Goal: Task Accomplishment & Management: Complete application form

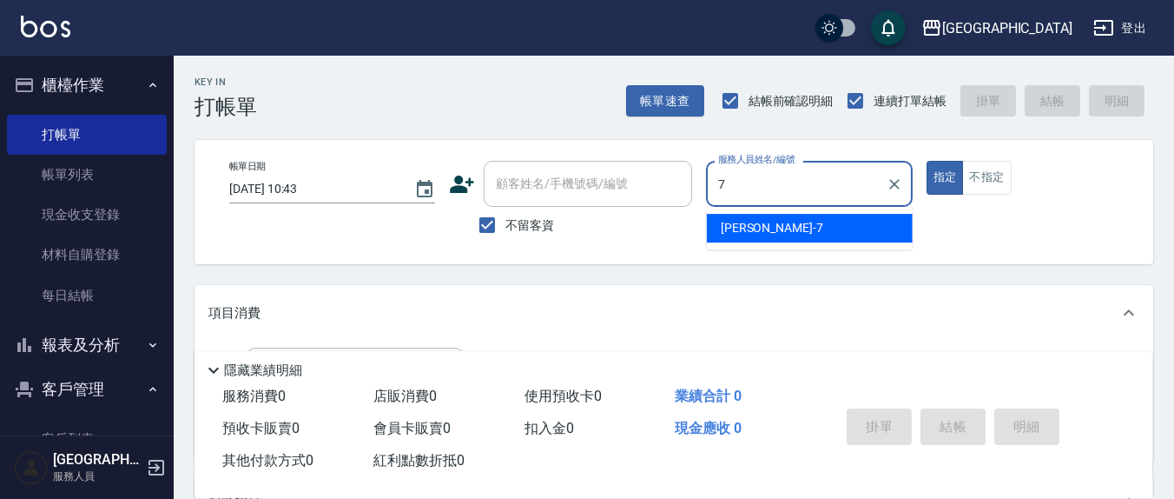
type input "7"
click at [506, 213] on label "不留客資" at bounding box center [511, 225] width 85 height 36
click at [506, 213] on input "不留客資" at bounding box center [487, 225] width 36 height 36
checkbox input "false"
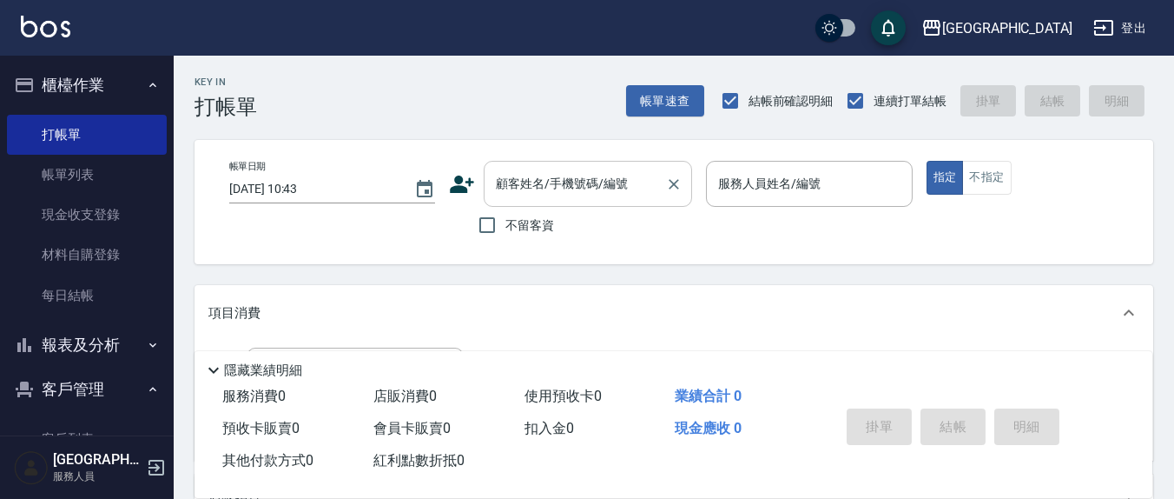
click at [561, 176] on div "顧客姓名/手機號碼/編號 顧客姓名/手機號碼/編號" at bounding box center [588, 184] width 208 height 46
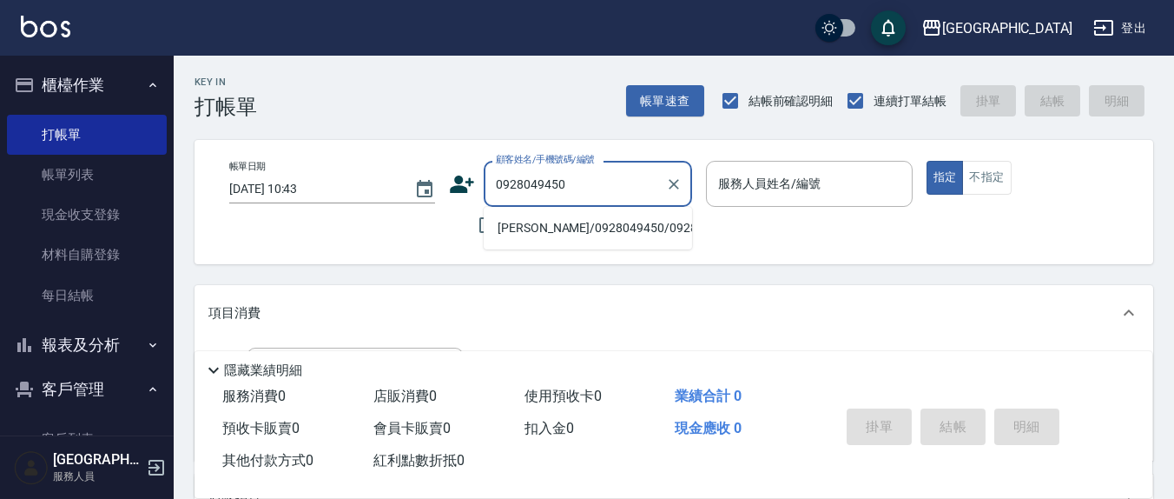
click at [515, 232] on li "[PERSON_NAME]/0928049450/0928049450" at bounding box center [588, 228] width 208 height 29
type input "[PERSON_NAME]/0928049450/0928049450"
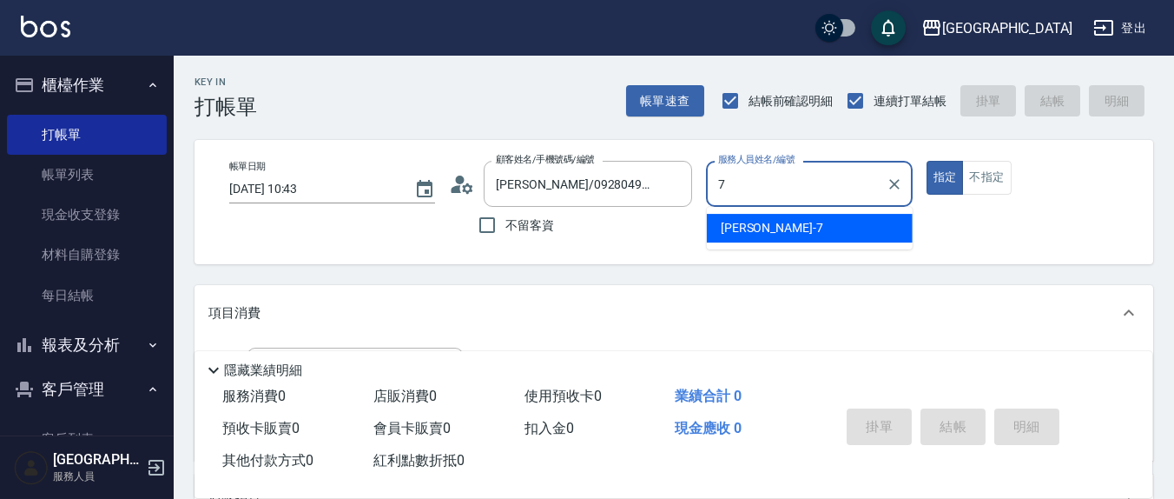
type input "7"
type button "true"
type input "[PERSON_NAME]7"
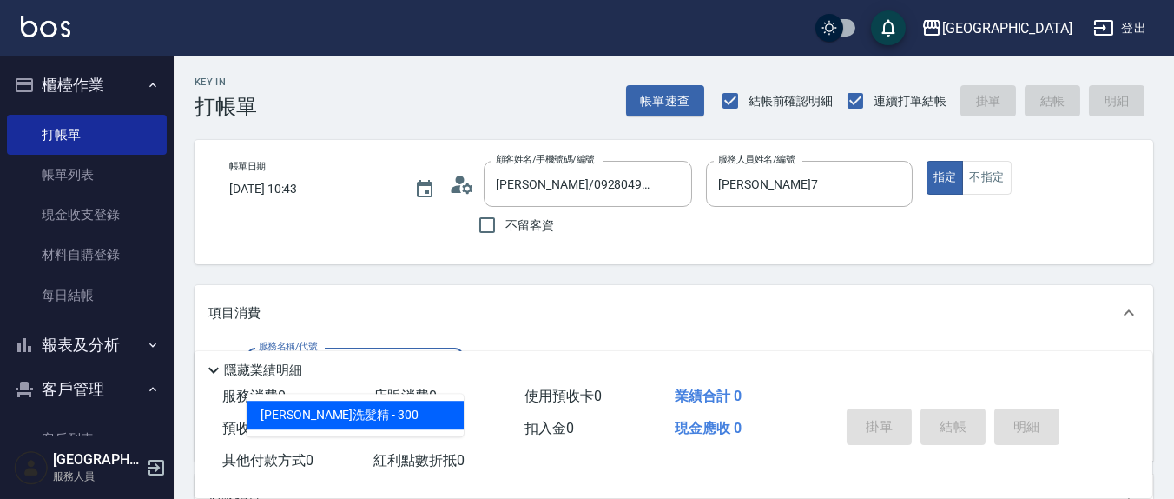
type input "[PERSON_NAME]洗髮精(210)"
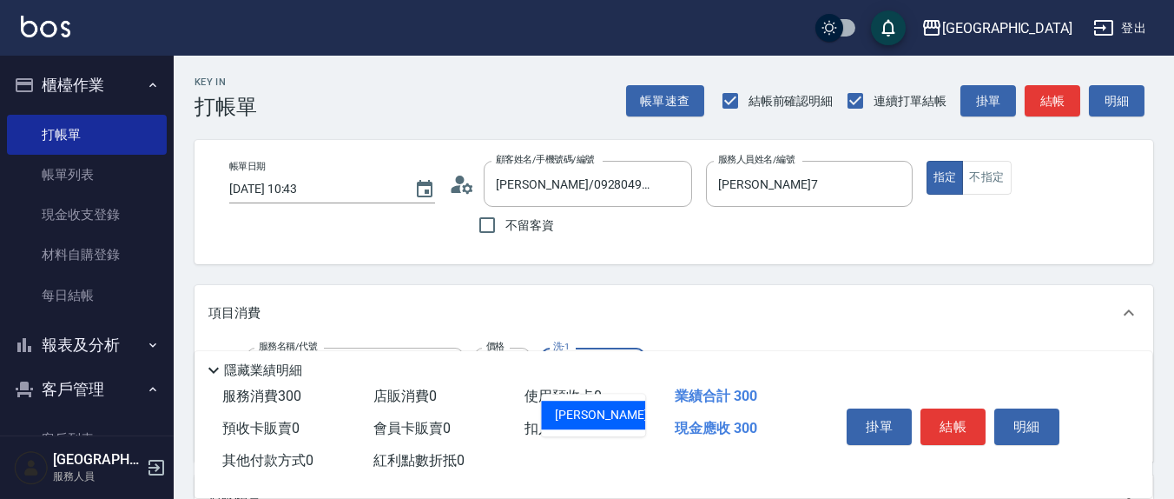
type input "[PERSON_NAME]-3"
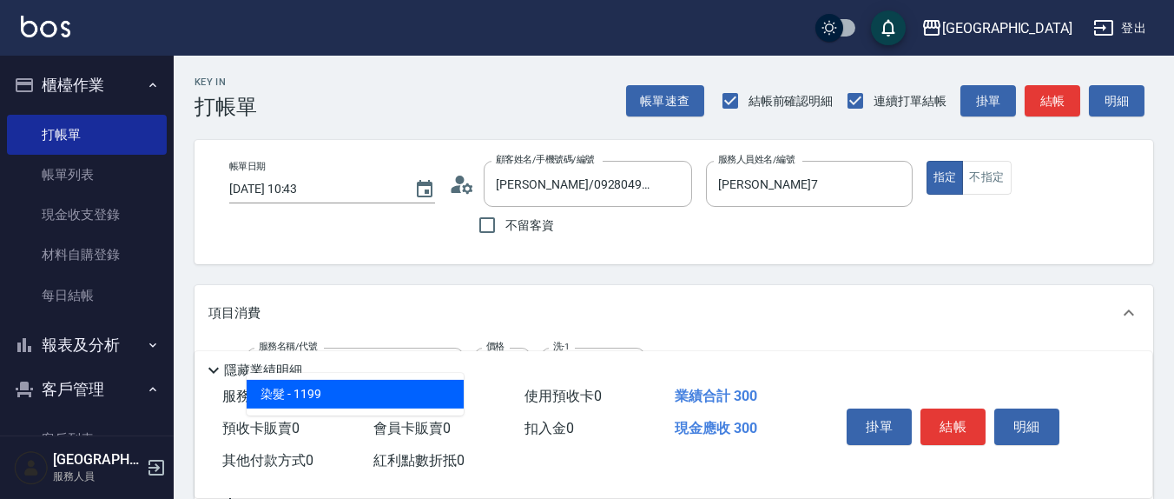
type input "染髮(501)"
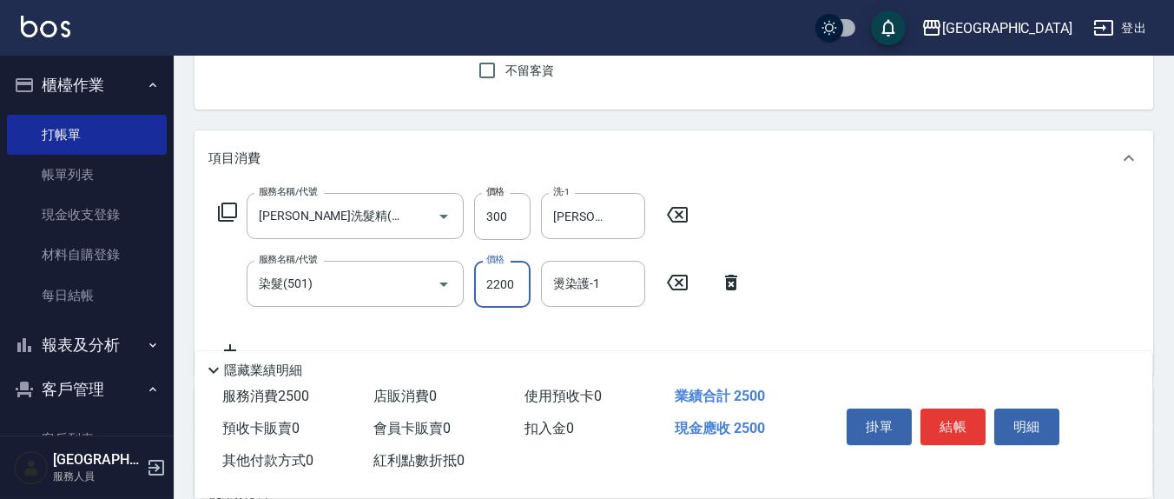
scroll to position [181, 0]
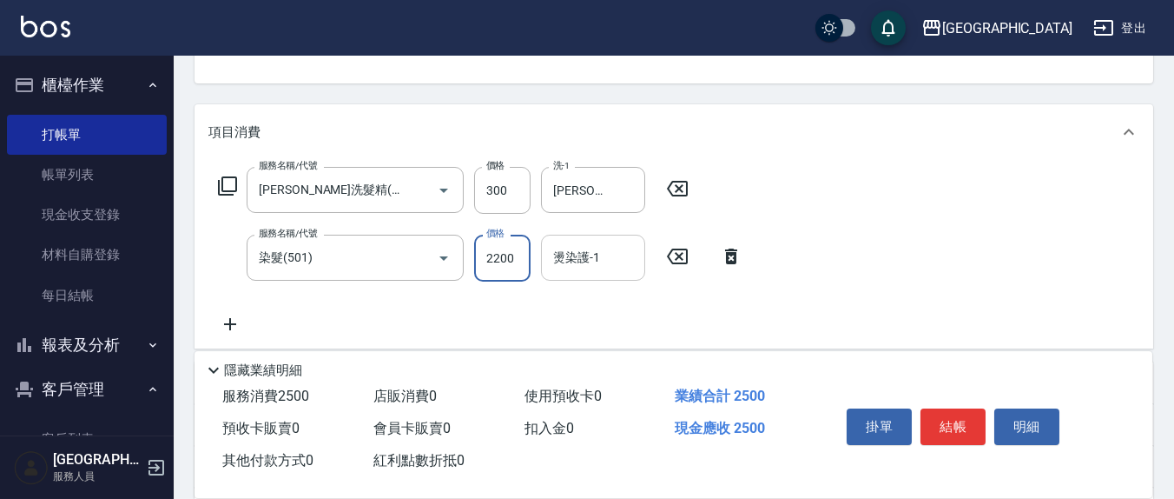
click at [597, 276] on div "燙染護-1" at bounding box center [593, 258] width 104 height 46
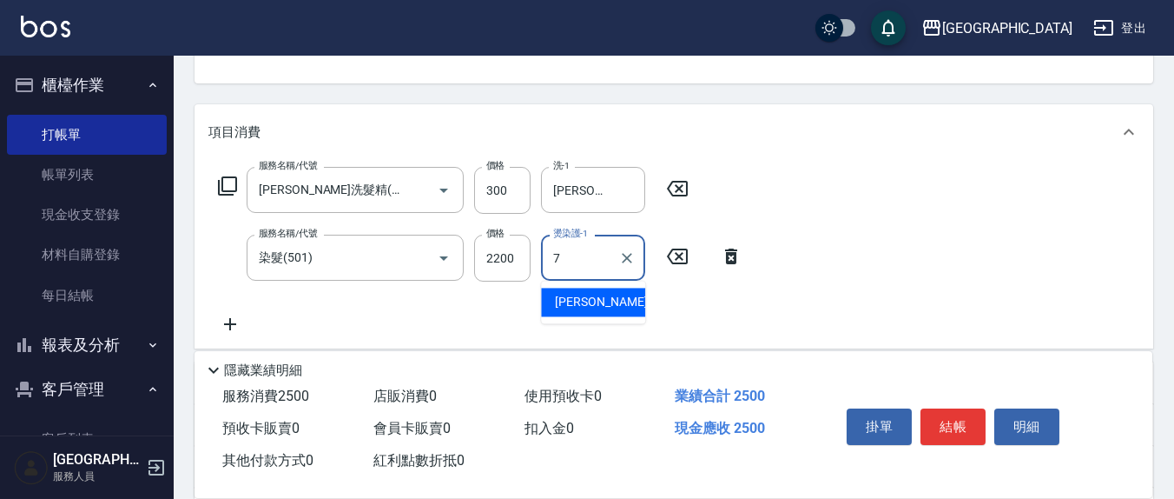
type input "[PERSON_NAME]7"
click at [622, 258] on icon "Clear" at bounding box center [626, 257] width 17 height 17
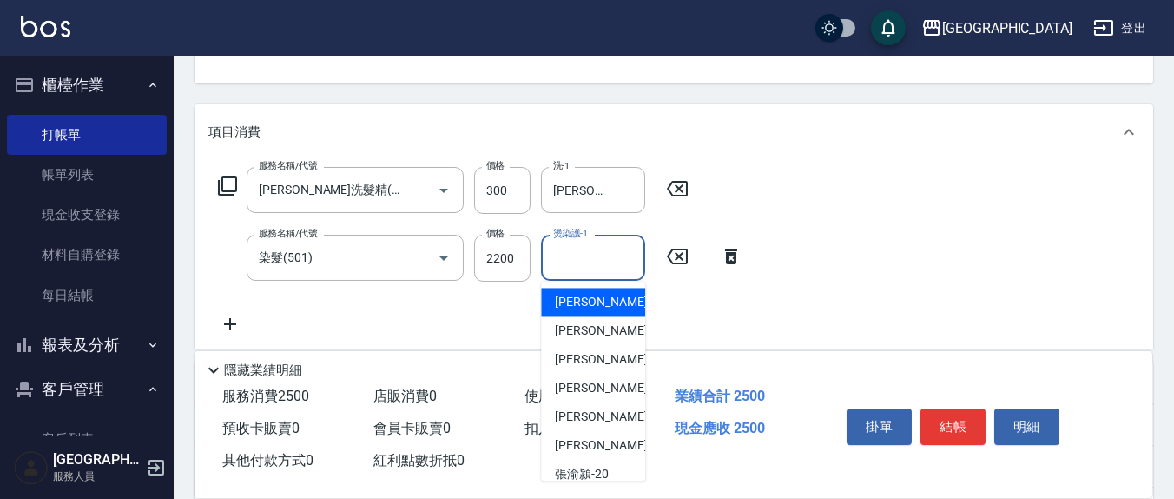
click at [587, 254] on input "燙染護-1" at bounding box center [593, 257] width 89 height 30
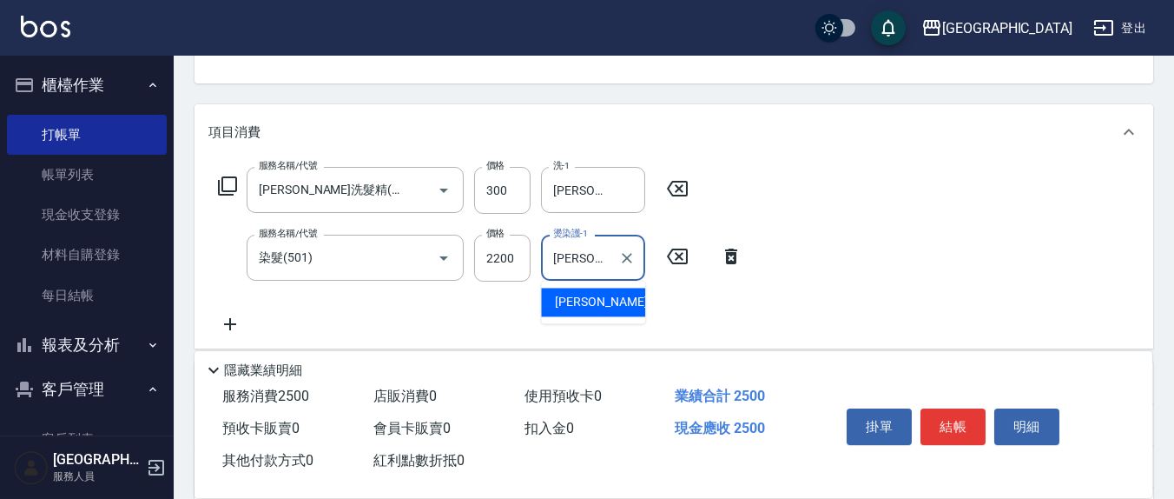
type input "[PERSON_NAME]-3"
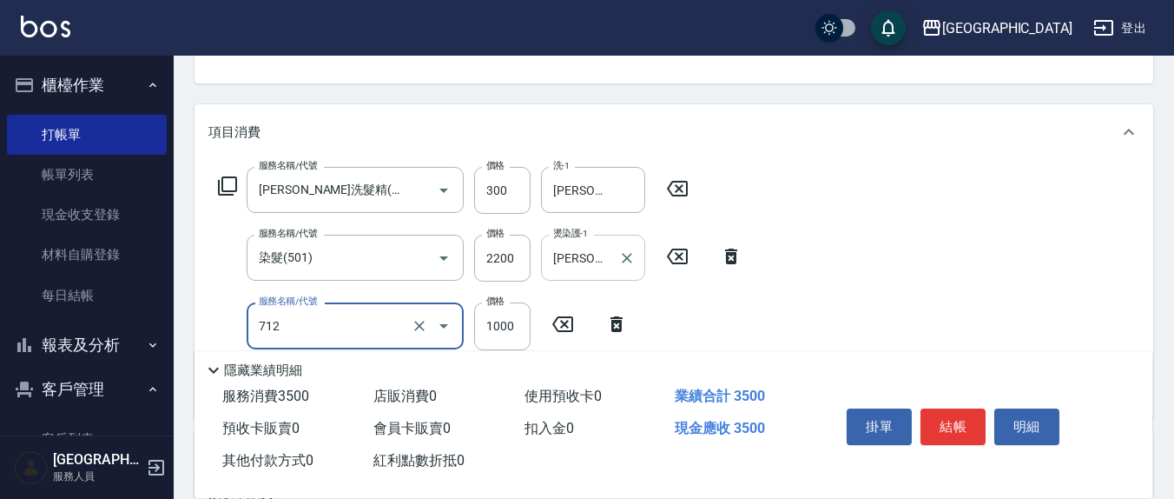
type input "[DEMOGRAPHIC_DATA]蘭洋甘菊1000(712)"
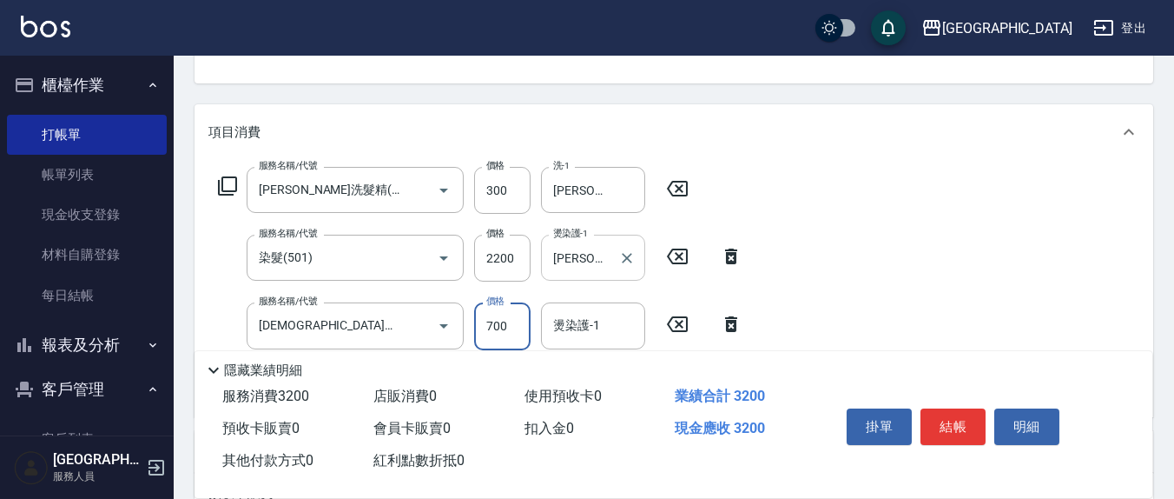
type input "700"
type input "[PERSON_NAME]-3"
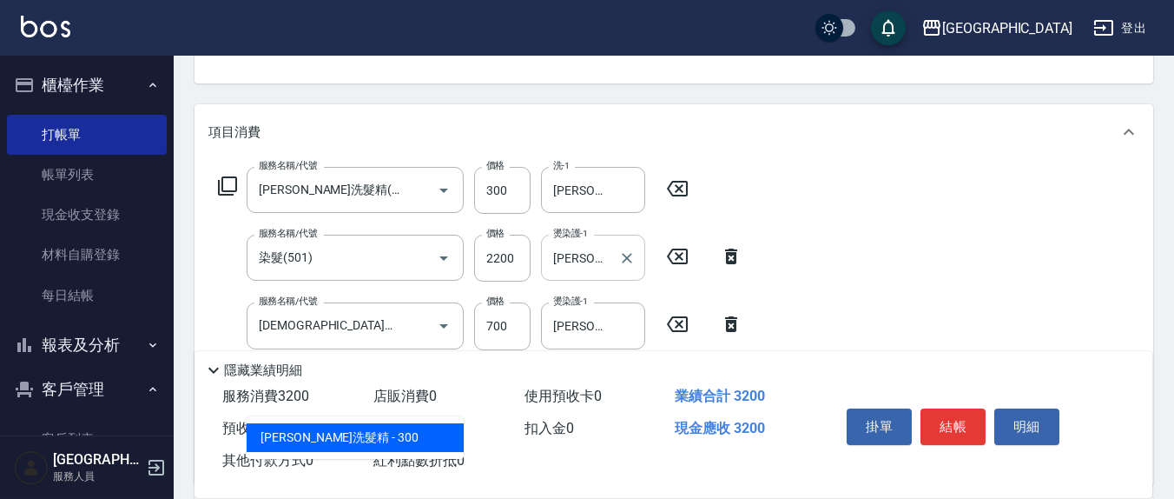
type input "2"
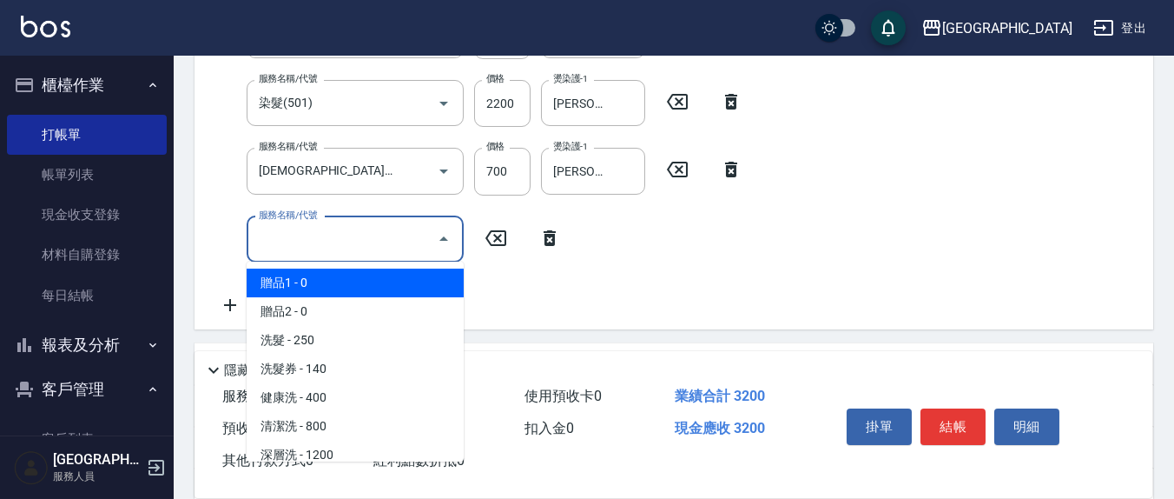
scroll to position [361, 0]
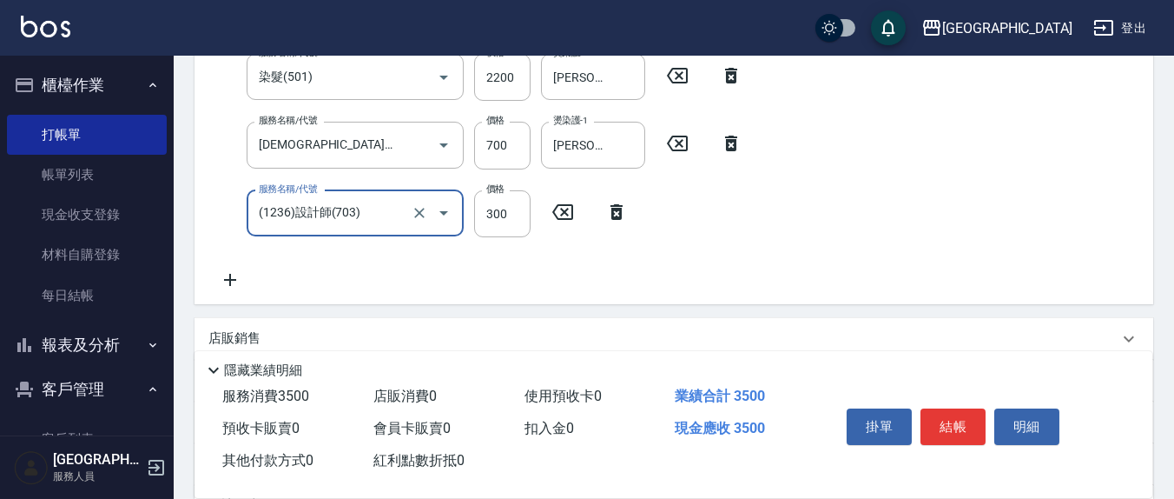
type input "(1236)設計師(703)"
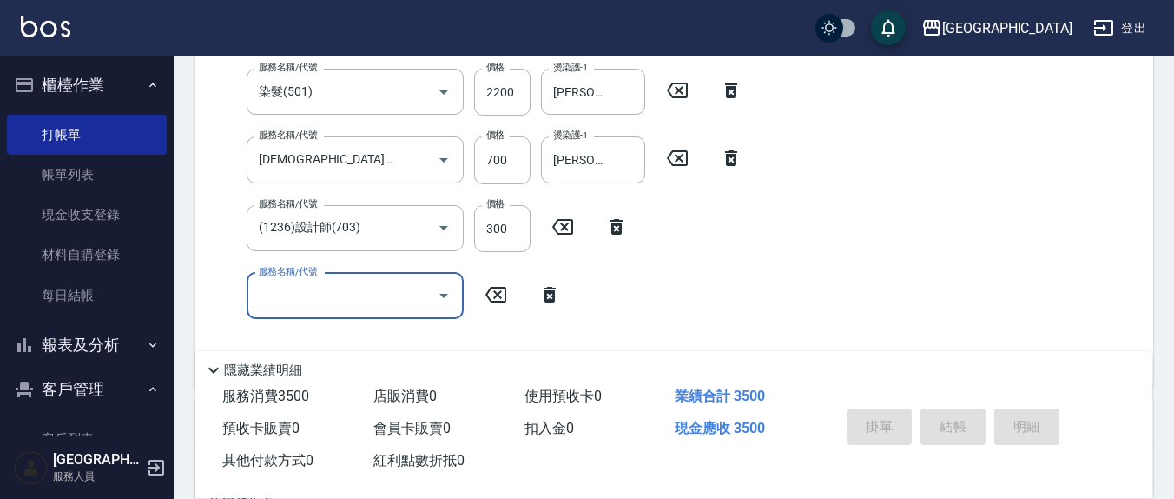
type input "[DATE] 15:10"
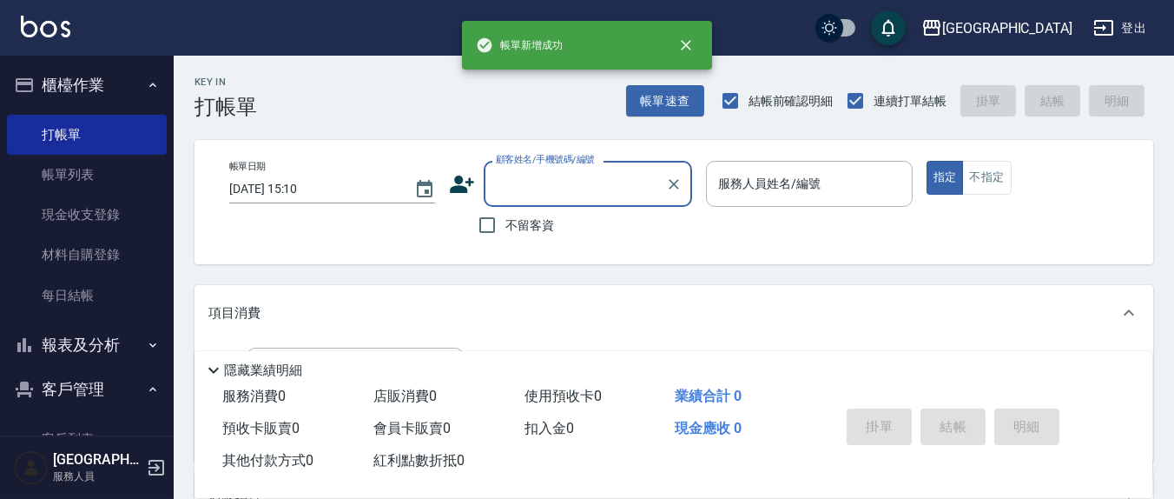
scroll to position [0, 0]
type input "7"
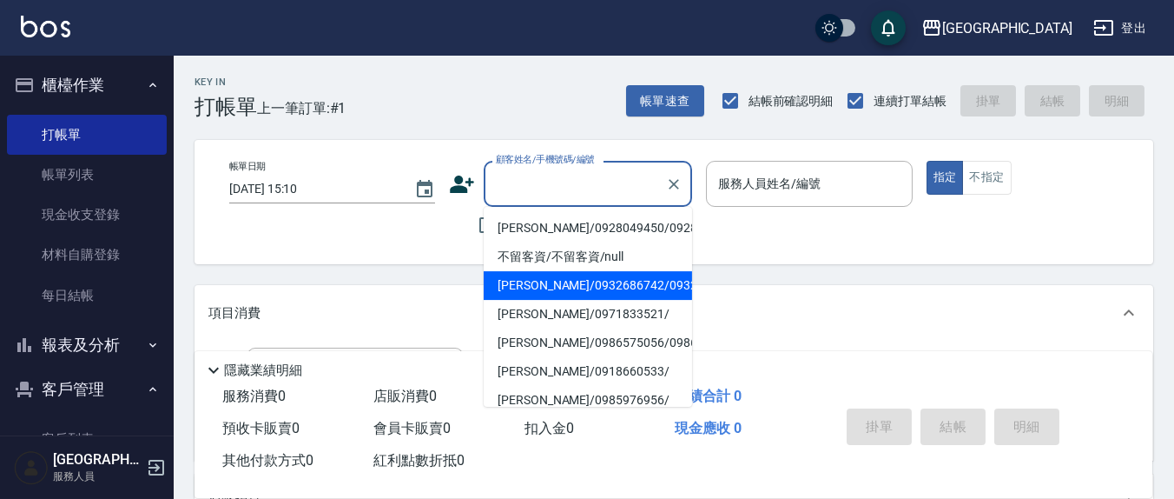
click at [523, 177] on input "顧客姓名/手機號碼/編號" at bounding box center [575, 184] width 167 height 30
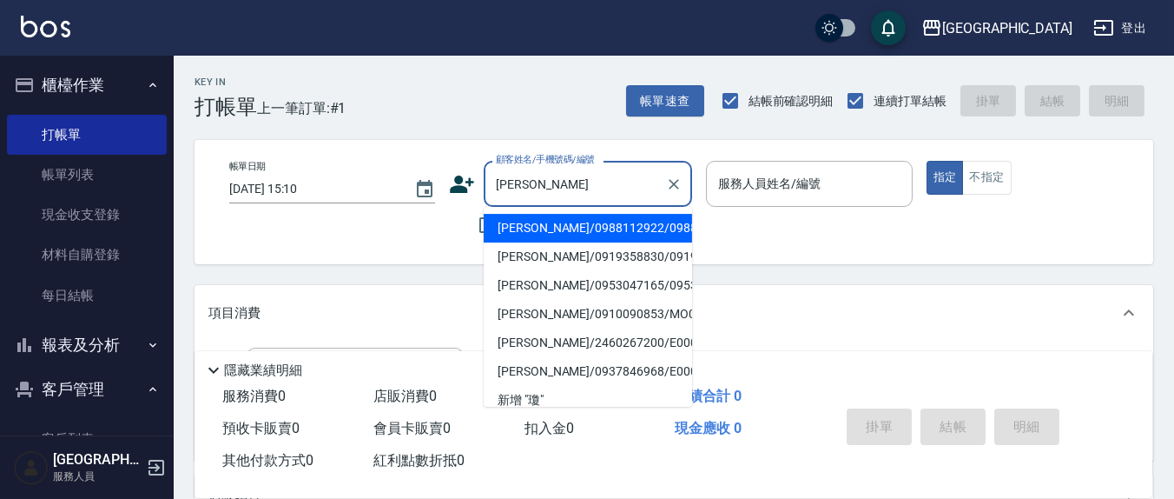
click at [561, 271] on li "[PERSON_NAME]/0919358830/0919358830" at bounding box center [588, 256] width 208 height 29
type input "[PERSON_NAME]/0919358830/0919358830"
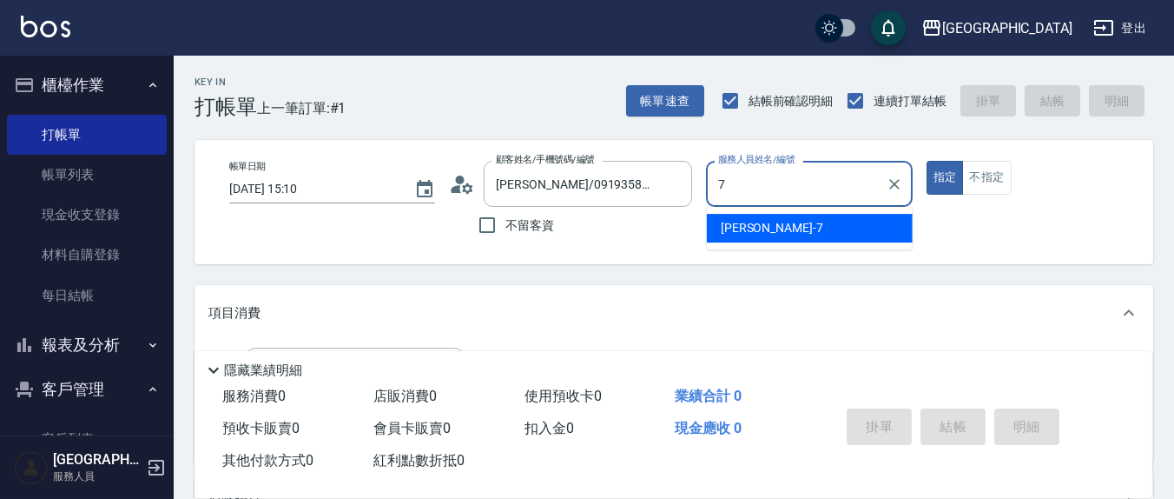
type input "[PERSON_NAME]7"
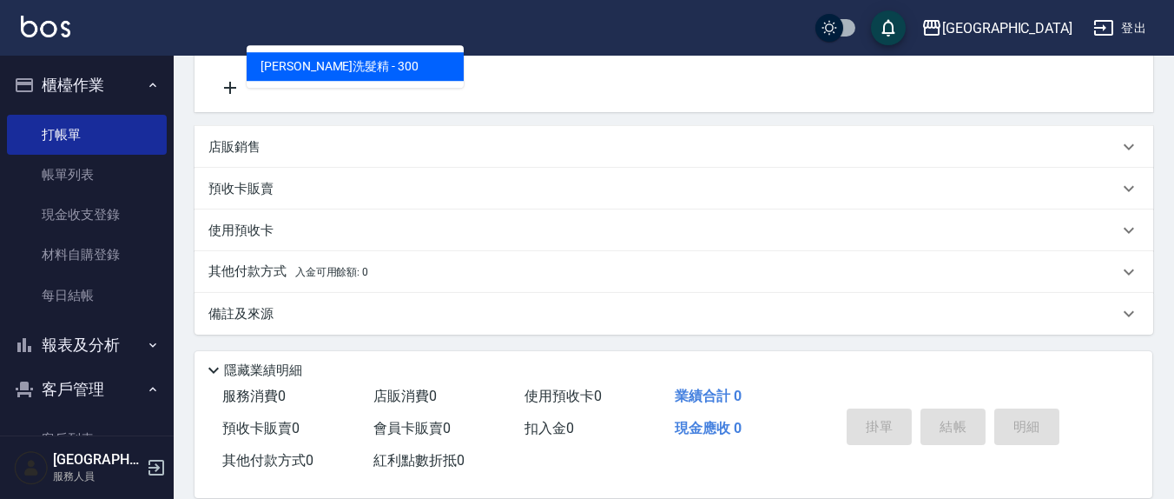
scroll to position [168, 0]
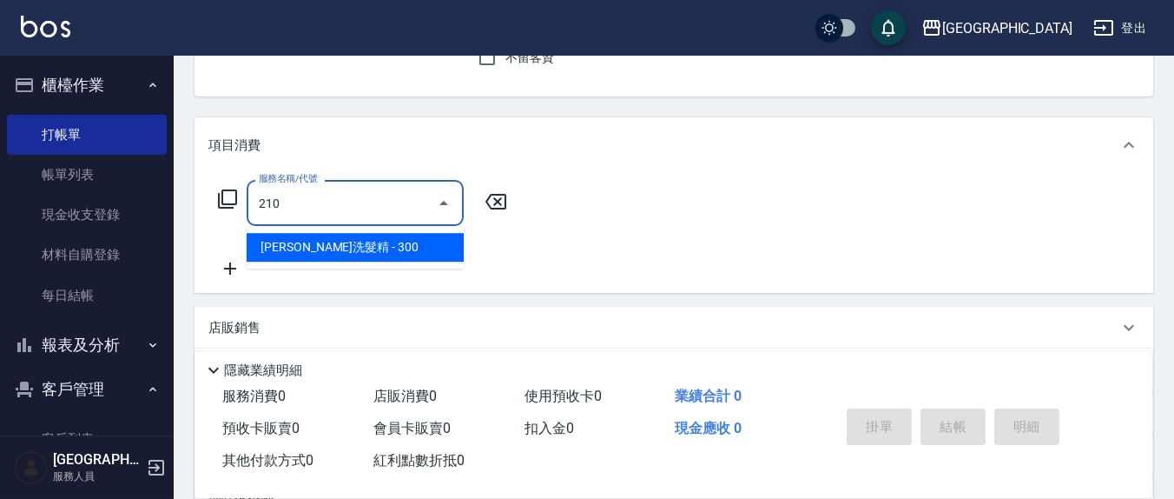
drag, startPoint x: 333, startPoint y: 193, endPoint x: 222, endPoint y: 193, distance: 110.3
click at [222, 193] on div "服務名稱/代號 210 服務名稱/代號" at bounding box center [362, 203] width 309 height 46
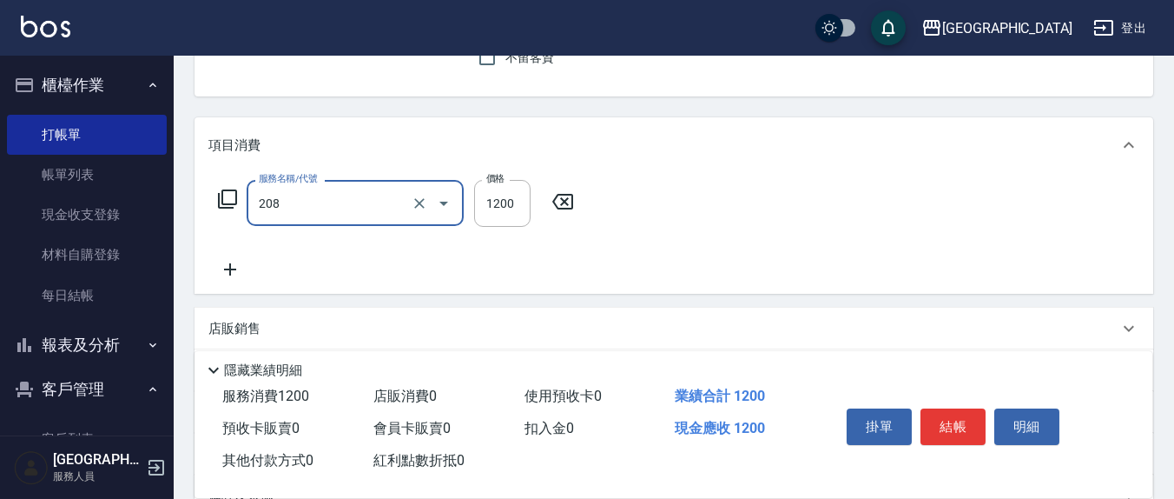
type input "深層洗(208)"
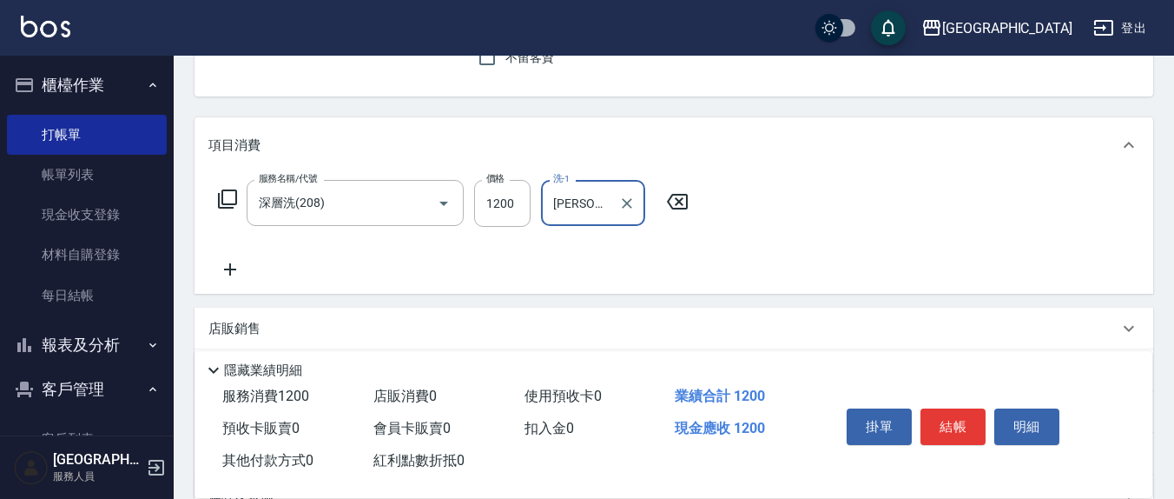
type input "[PERSON_NAME]-21"
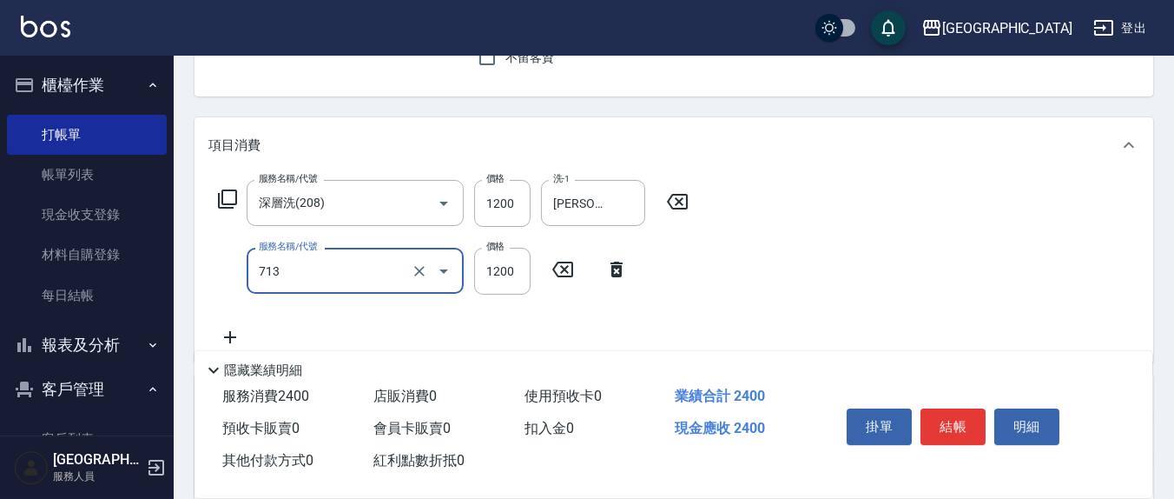
type input "水樣結構式1200(713)"
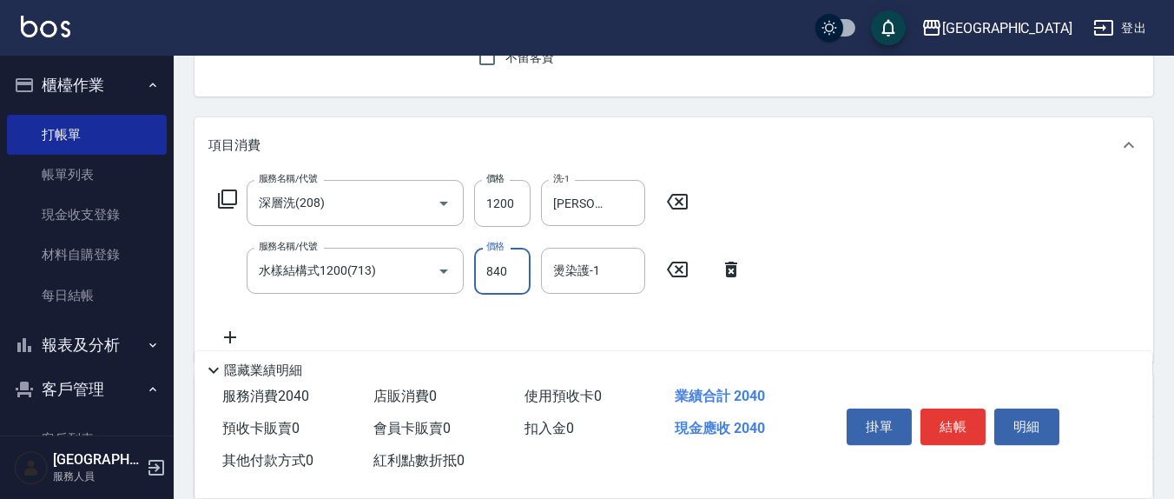
type input "840"
type input "[PERSON_NAME]-21"
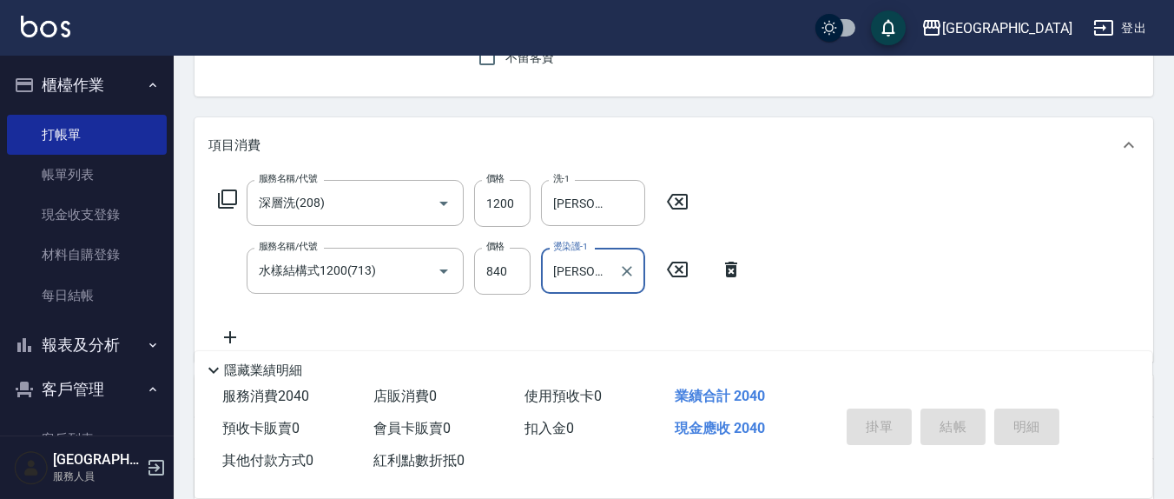
type input "[DATE] 15:11"
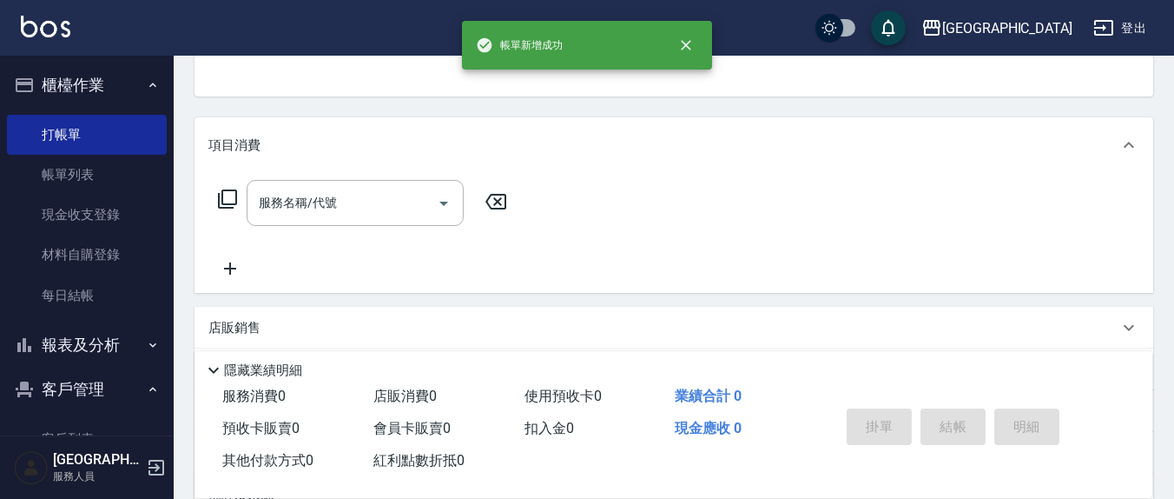
scroll to position [0, 0]
type input "7"
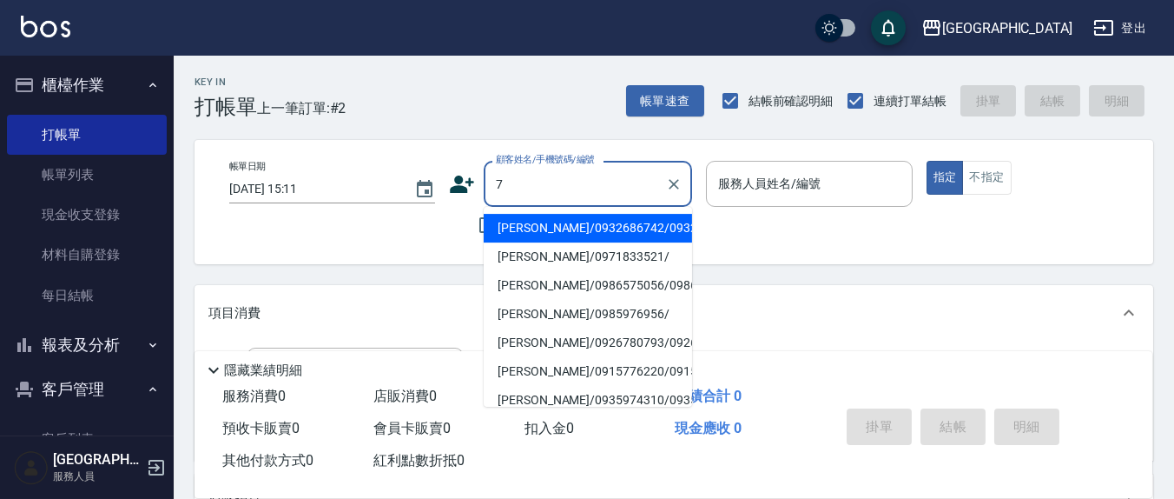
click at [686, 175] on div "7 顧客姓名/手機號碼/編號" at bounding box center [588, 184] width 208 height 46
click at [678, 182] on icon "Clear" at bounding box center [673, 183] width 17 height 17
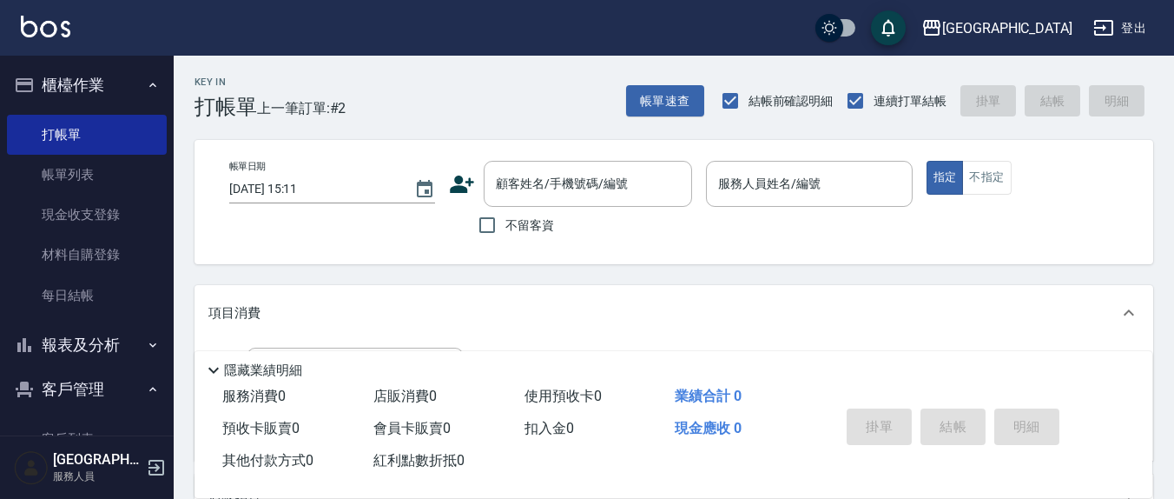
click at [415, 233] on div "帳單日期 [DATE] 15:11 顧客姓名/手機號碼/編號 顧客姓名/手機號碼/編號 不留客資 服務人員姓名/編號 服務人員姓名/編號 指定 不指定" at bounding box center [673, 202] width 917 height 83
click at [468, 228] on div "不留客資" at bounding box center [570, 225] width 243 height 36
click at [507, 224] on span "不留客資" at bounding box center [530, 225] width 49 height 18
click at [506, 224] on input "不留客資" at bounding box center [487, 225] width 36 height 36
checkbox input "true"
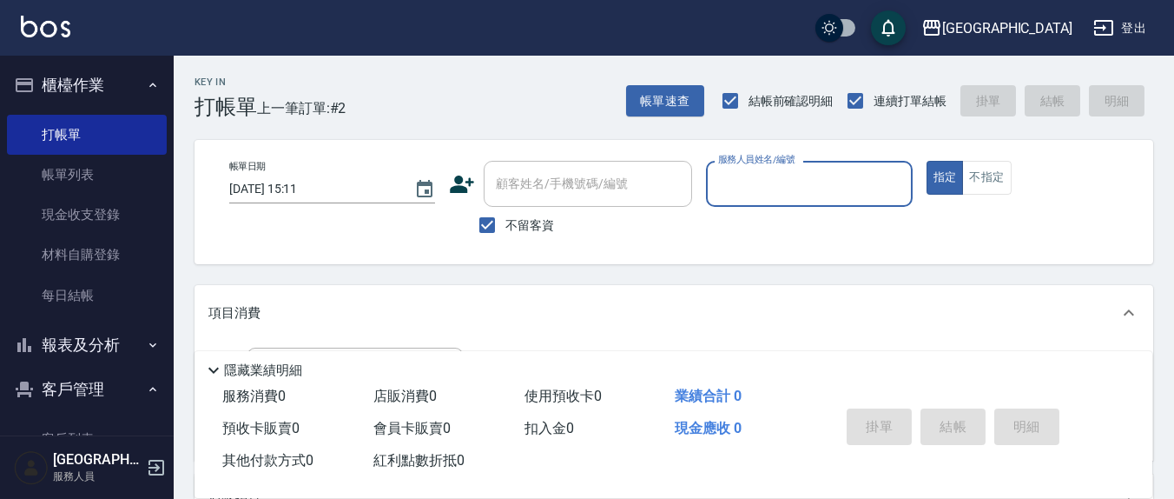
click at [793, 202] on div "服務人員姓名/編號" at bounding box center [809, 184] width 206 height 46
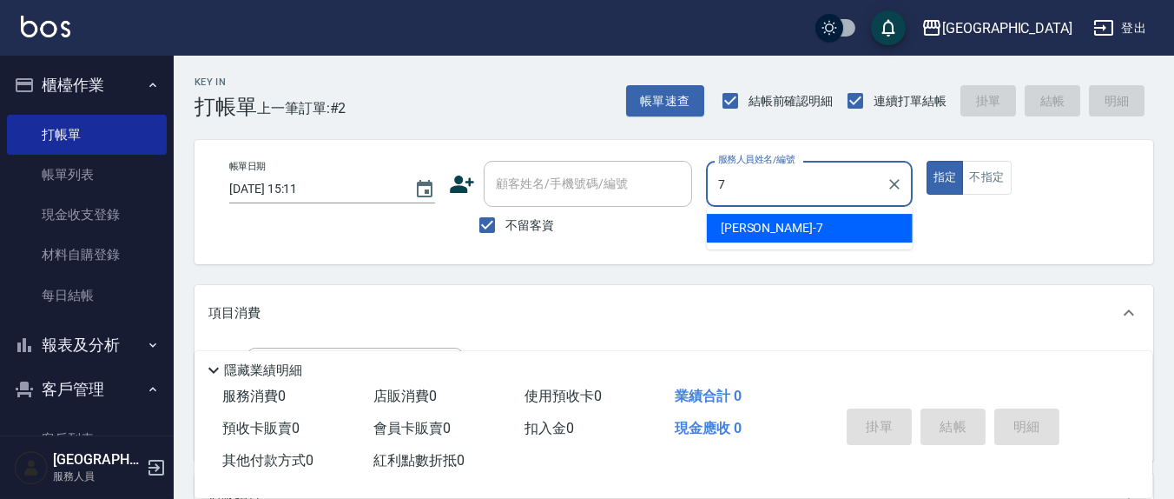
type input "[PERSON_NAME]7"
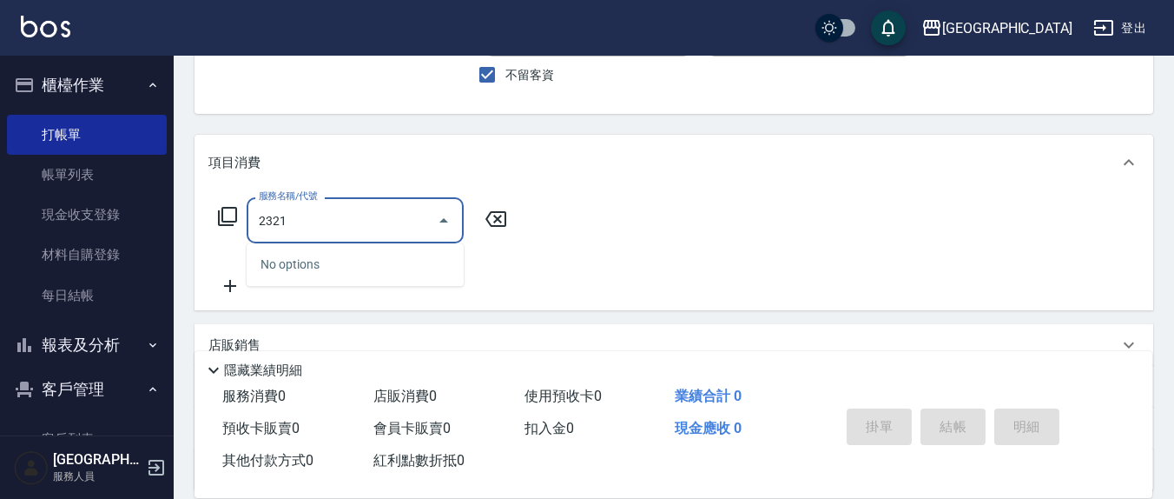
scroll to position [181, 0]
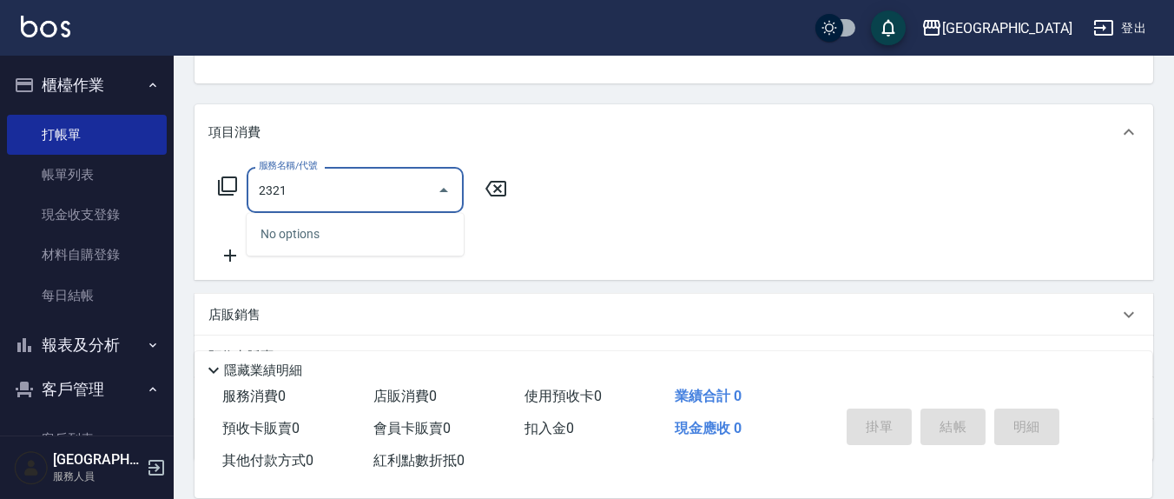
drag, startPoint x: 305, startPoint y: 195, endPoint x: 189, endPoint y: 178, distance: 116.8
click at [189, 178] on div "Key In 打帳單 上一筆訂單:#2 帳單速查 結帳前確認明細 連續打單結帳 掛單 結帳 明細 帳單日期 [DATE] 15:11 顧客姓名/手機號碼/編號…" at bounding box center [674, 250] width 1001 height 750
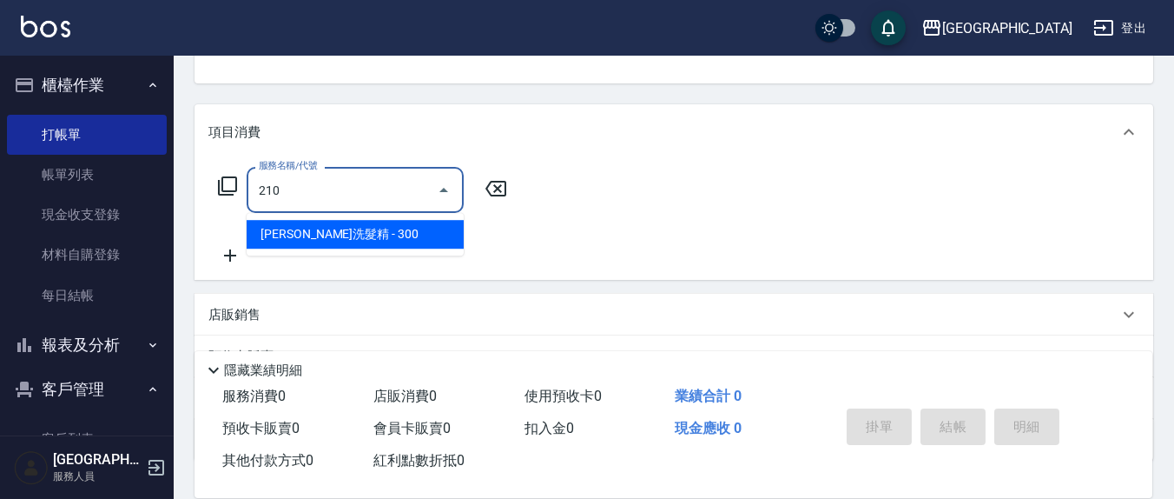
type input "[PERSON_NAME]洗髮精(210)"
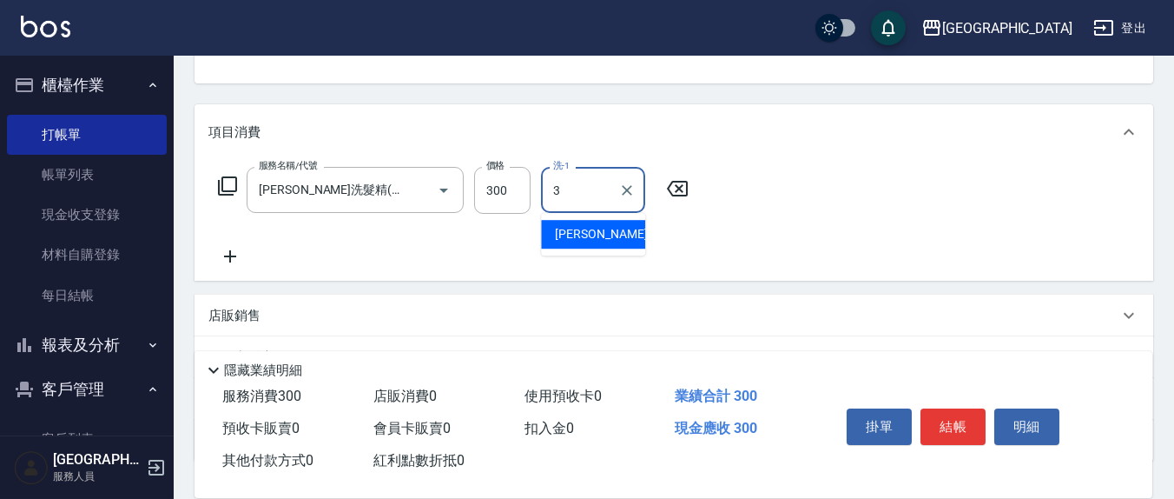
type input "[PERSON_NAME]-3"
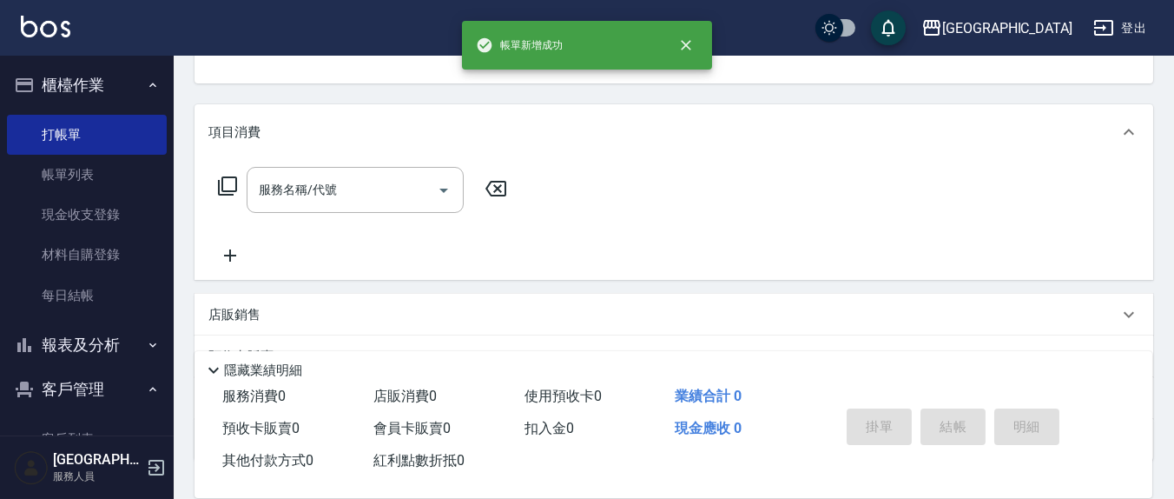
scroll to position [168, 0]
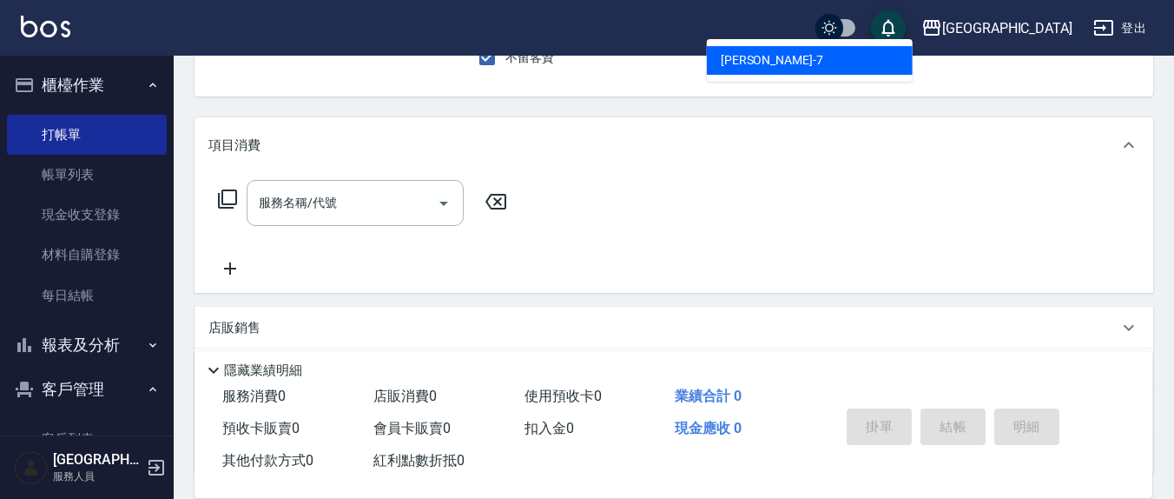
type input "[PERSON_NAME]7"
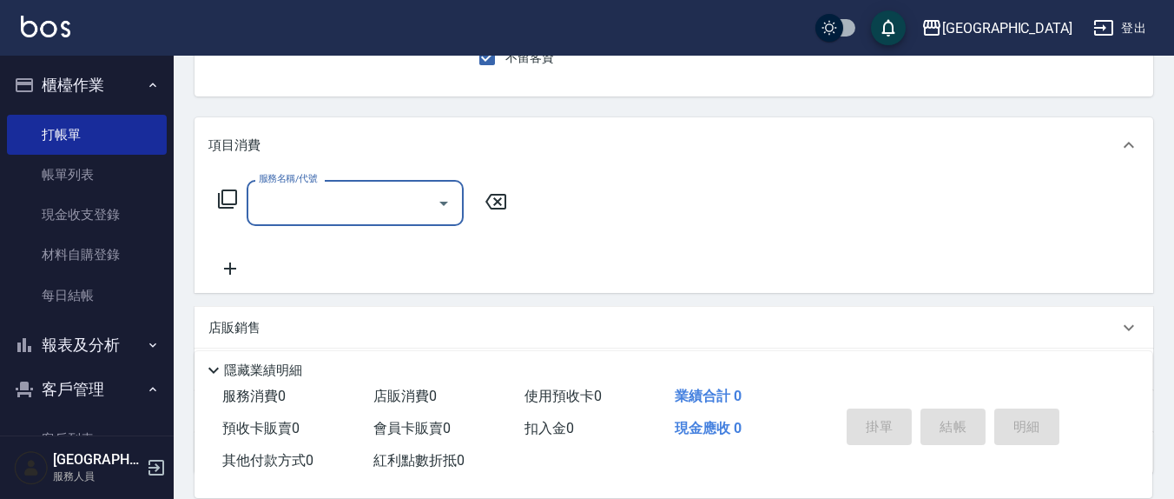
scroll to position [161, 0]
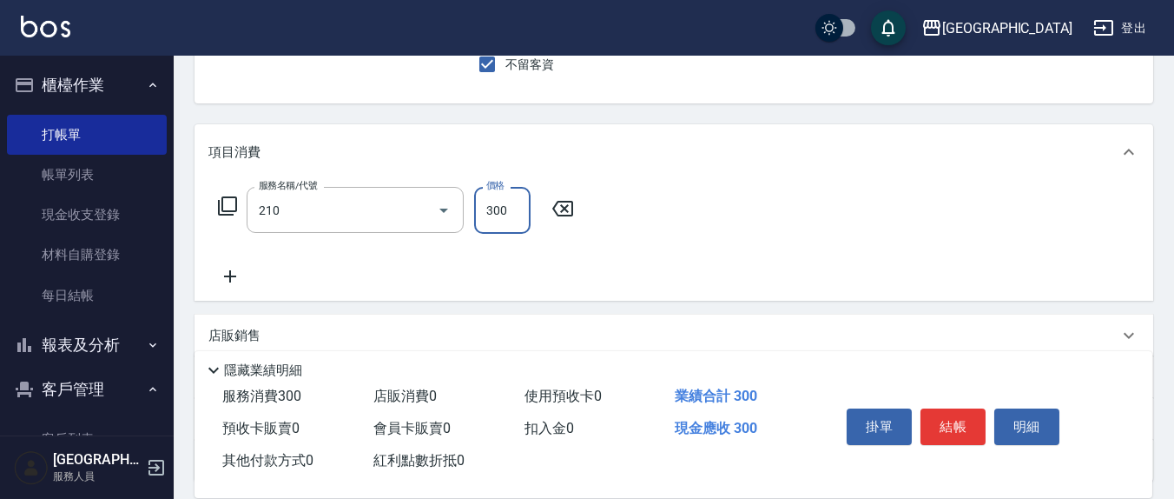
type input "[PERSON_NAME]洗髮精(210)"
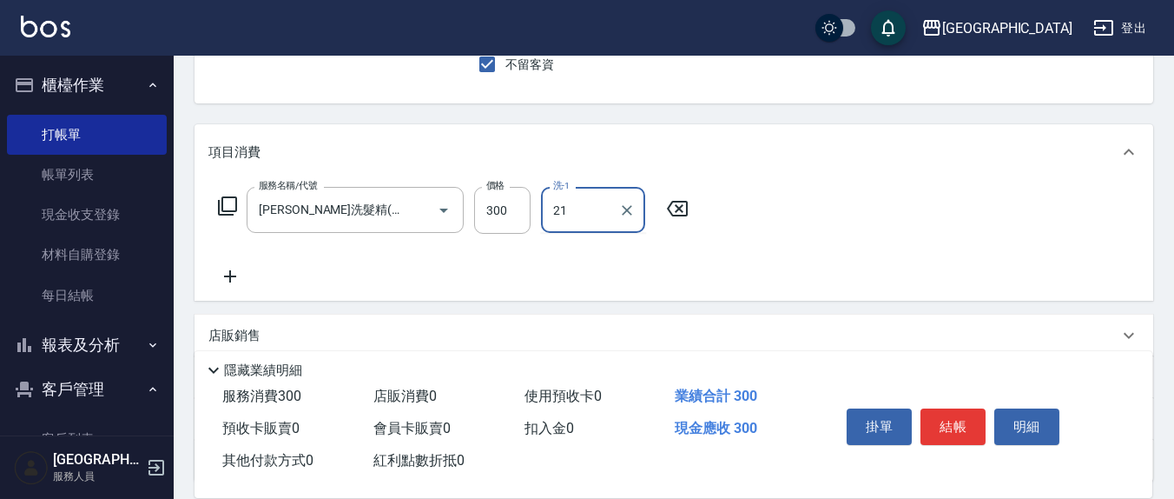
type input "[PERSON_NAME]-21"
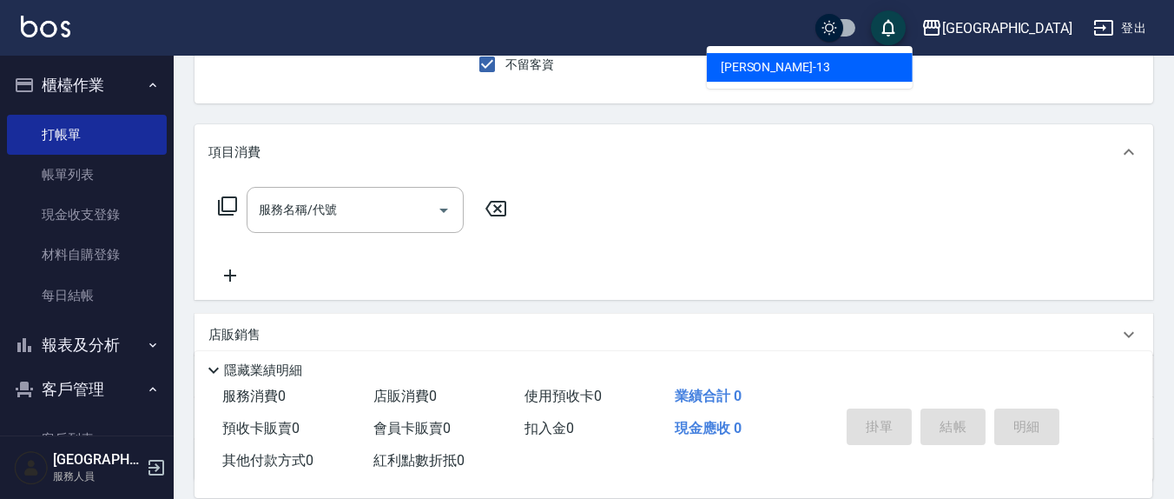
type input "[PERSON_NAME]-13"
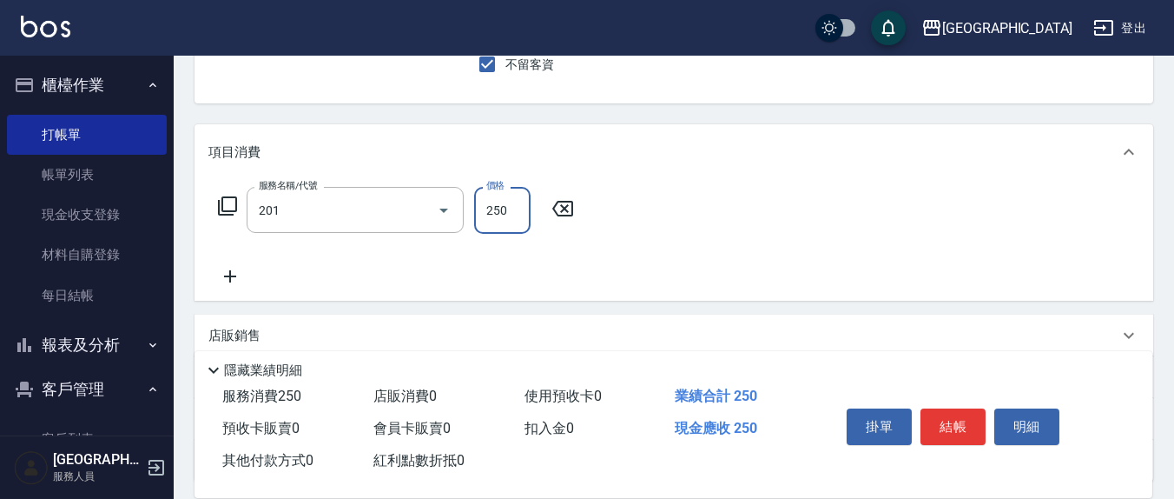
type input "洗髮(201)"
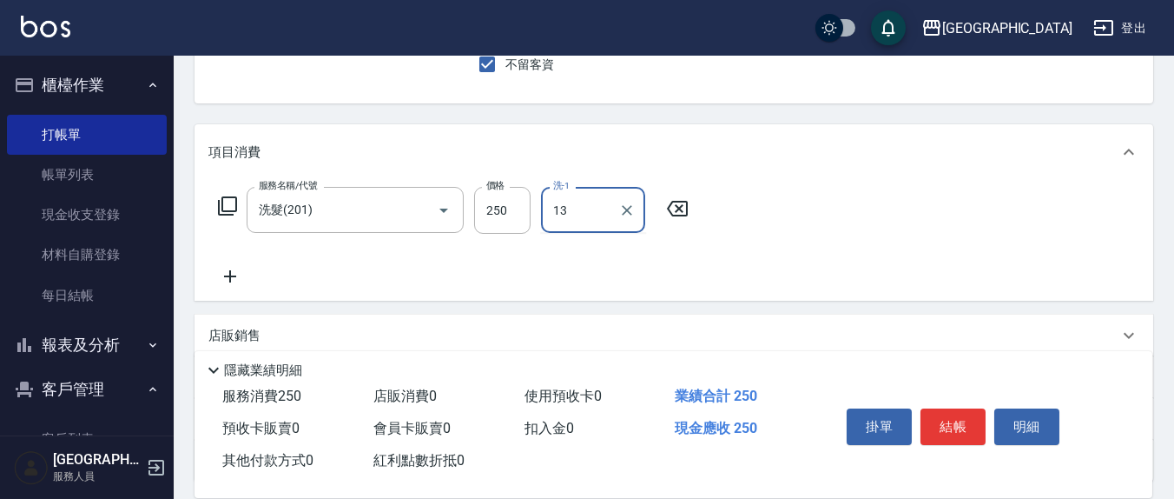
type input "[PERSON_NAME]-13"
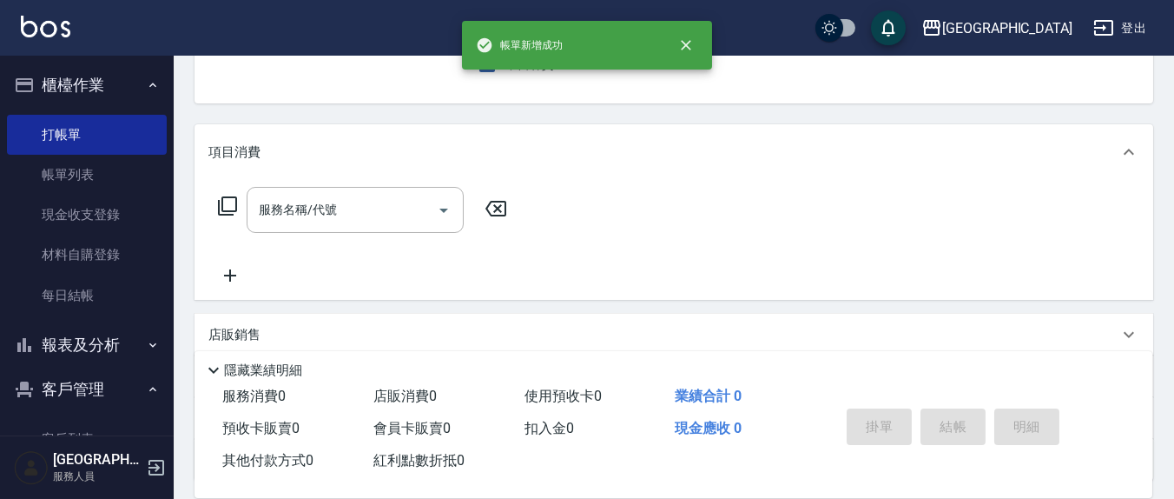
type input "[PERSON_NAME]-13"
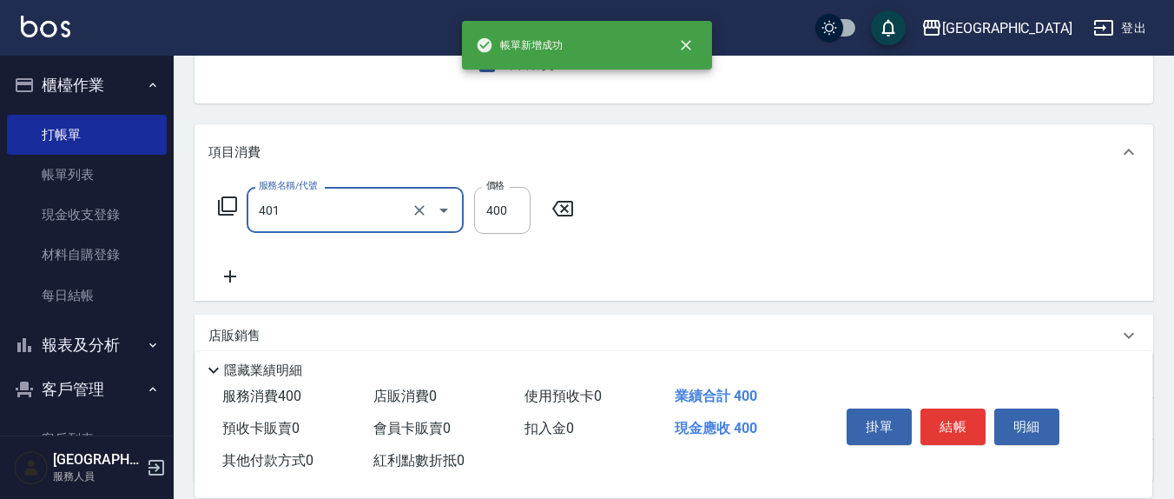
type input "剪髮(401)"
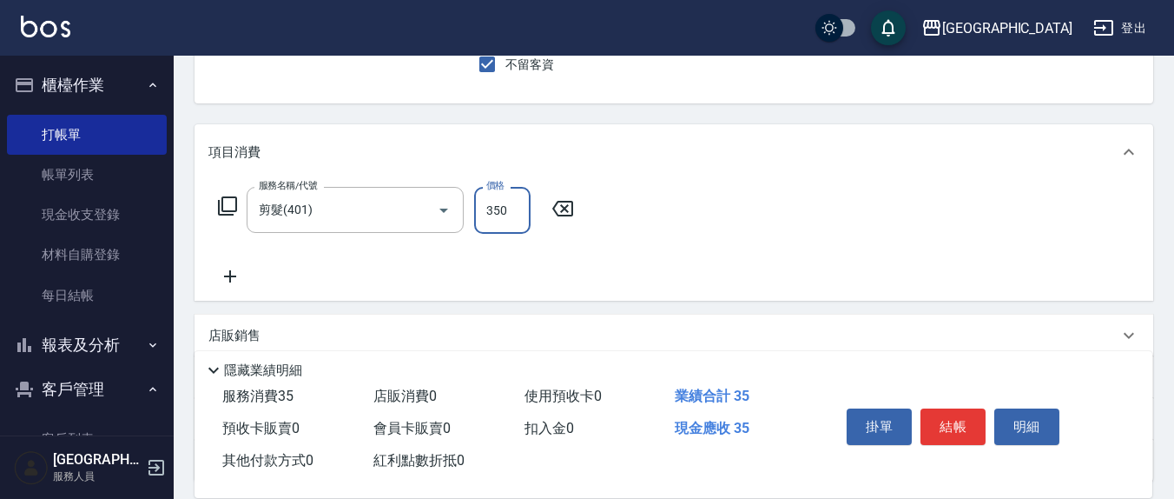
type input "350"
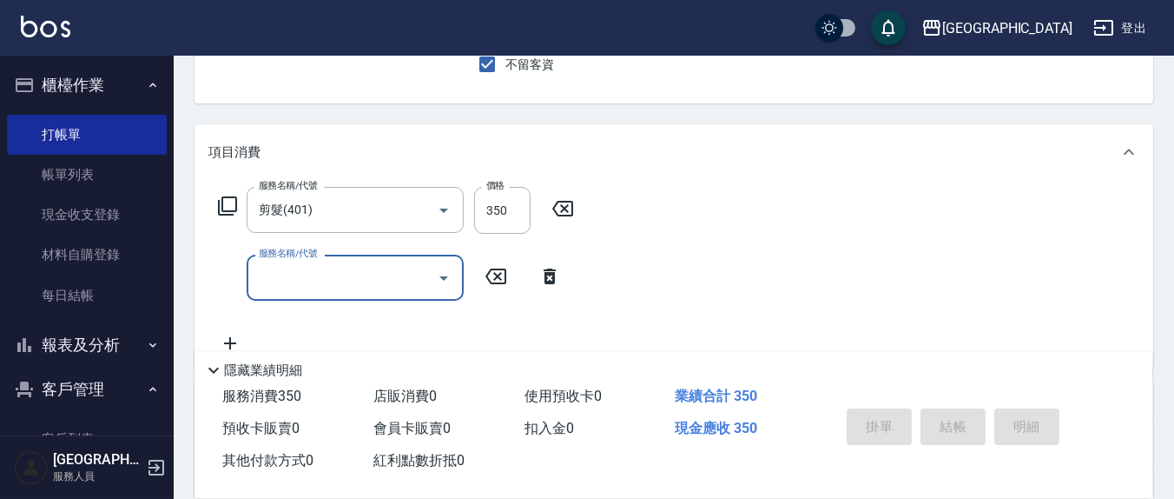
type input "[DATE] 15:12"
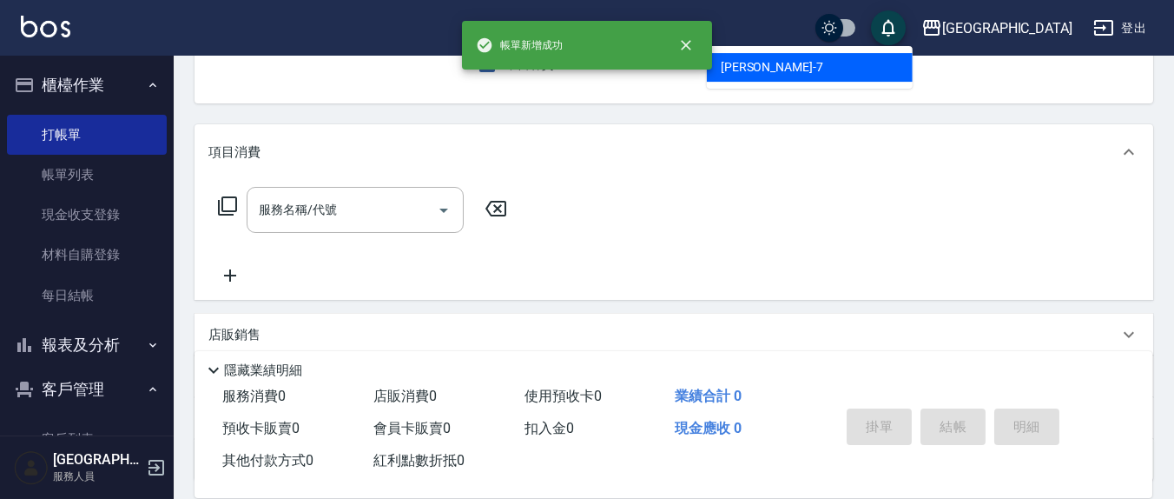
type input "[PERSON_NAME]7"
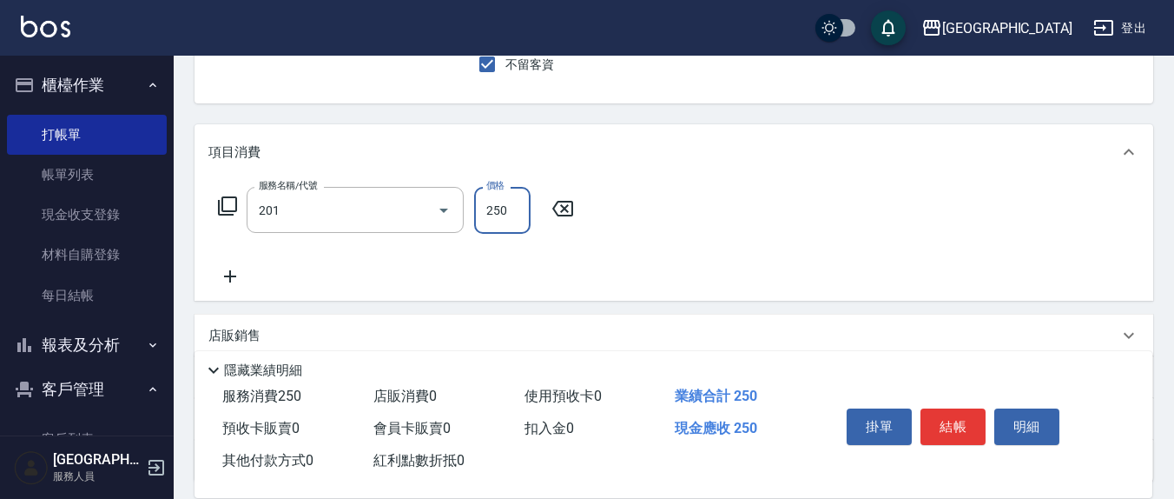
type input "洗髮(201)"
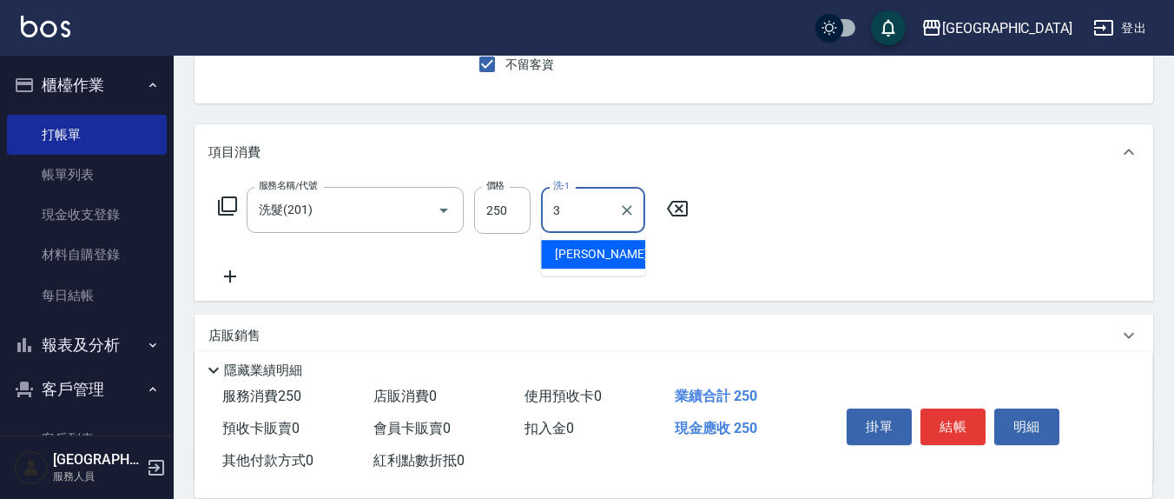
type input "[PERSON_NAME]-3"
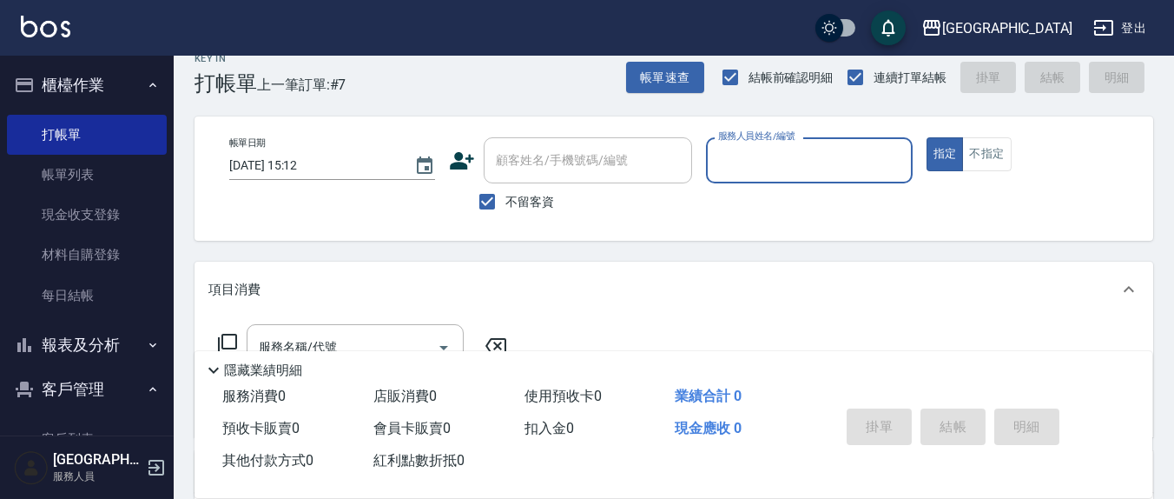
scroll to position [0, 0]
